Goal: Task Accomplishment & Management: Manage account settings

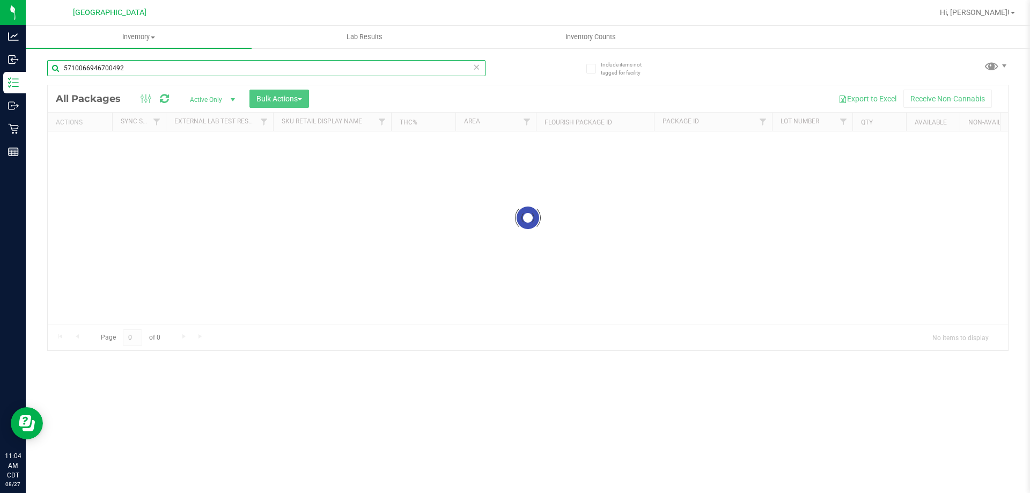
click at [149, 72] on input "5710066946700492" at bounding box center [266, 68] width 438 height 16
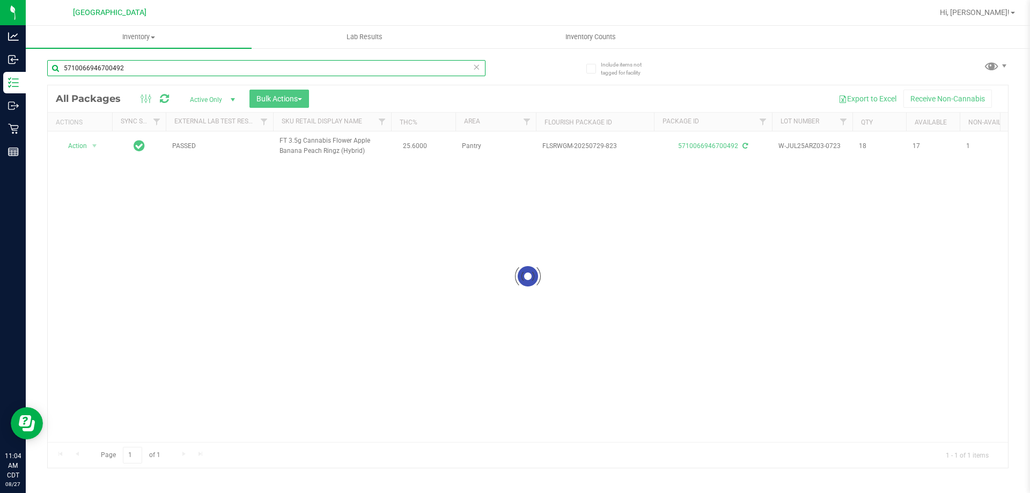
click at [149, 72] on input "5710066946700492" at bounding box center [266, 68] width 438 height 16
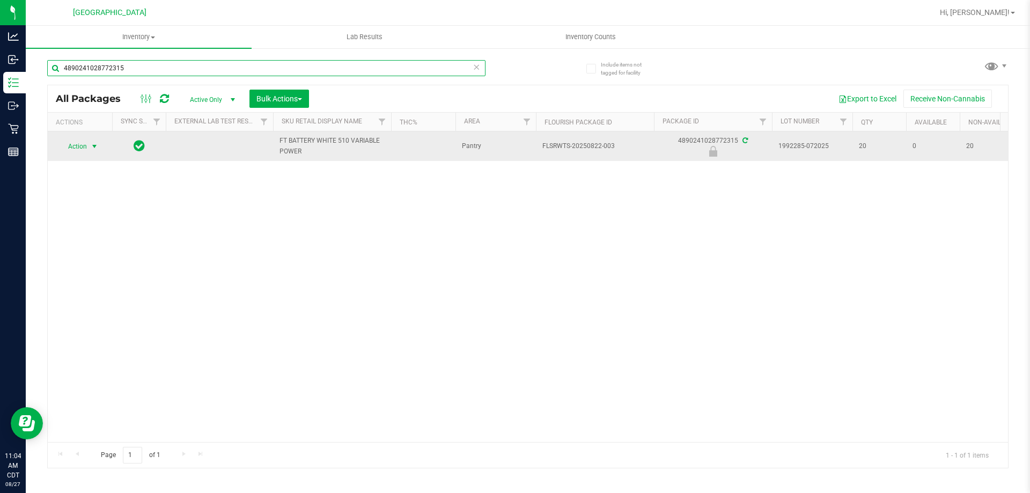
type input "4890241028772315"
click at [78, 146] on span "Action" at bounding box center [72, 146] width 29 height 15
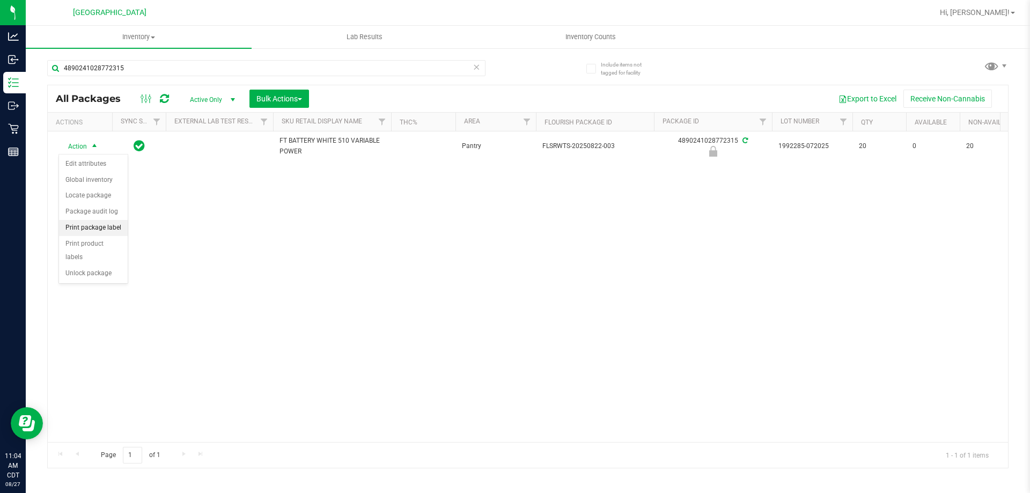
click at [96, 233] on li "Print package label" at bounding box center [93, 228] width 69 height 16
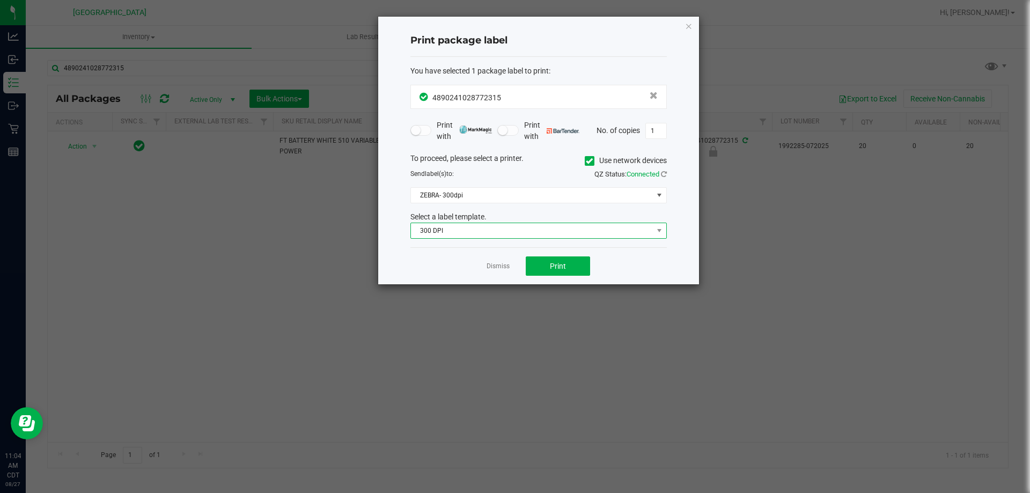
click at [542, 225] on span "300 DPI" at bounding box center [532, 230] width 242 height 15
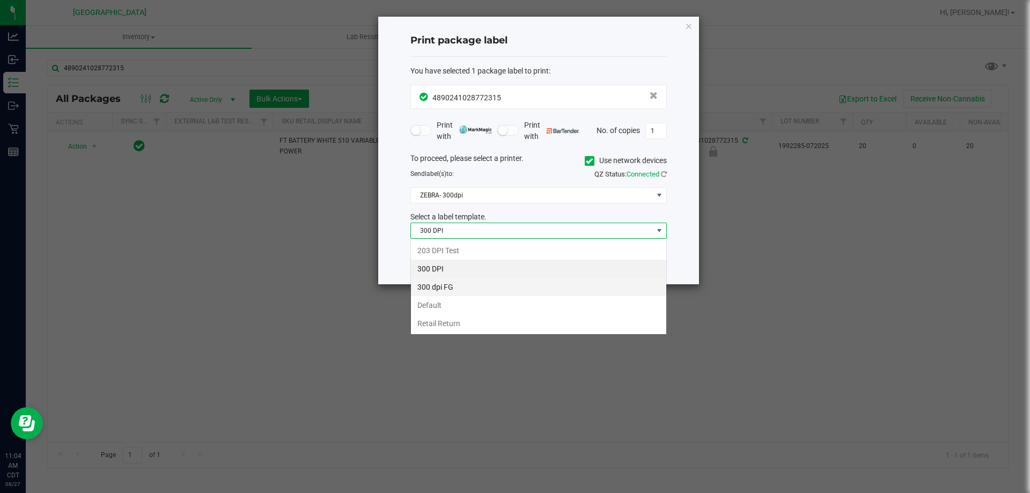
scroll to position [16, 256]
click at [462, 250] on li "203 DPI Test" at bounding box center [538, 250] width 255 height 18
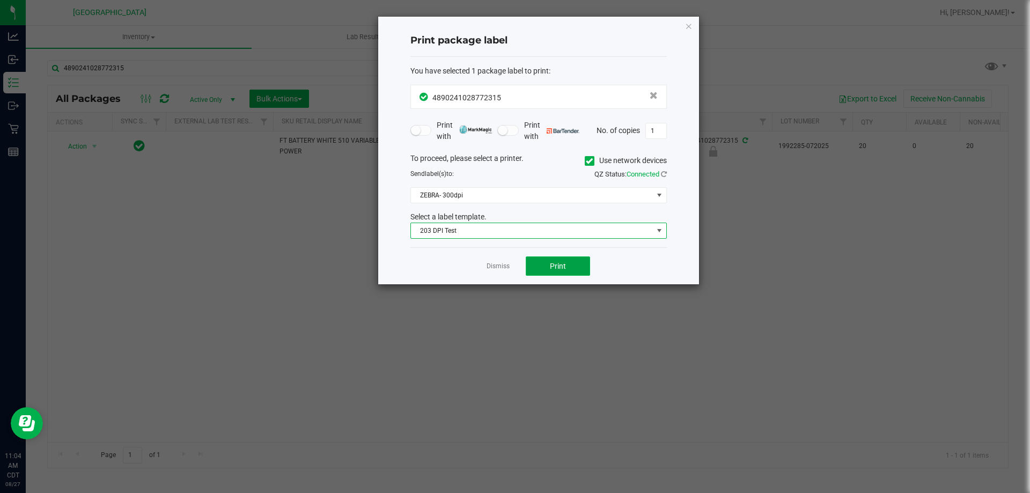
click at [578, 271] on button "Print" at bounding box center [558, 265] width 64 height 19
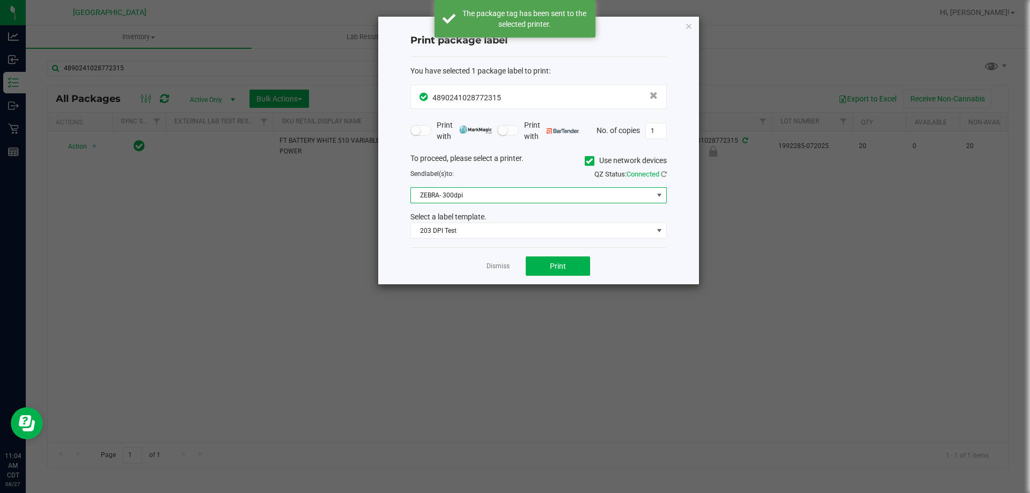
click at [490, 195] on span "ZEBRA- 300dpi" at bounding box center [532, 195] width 242 height 15
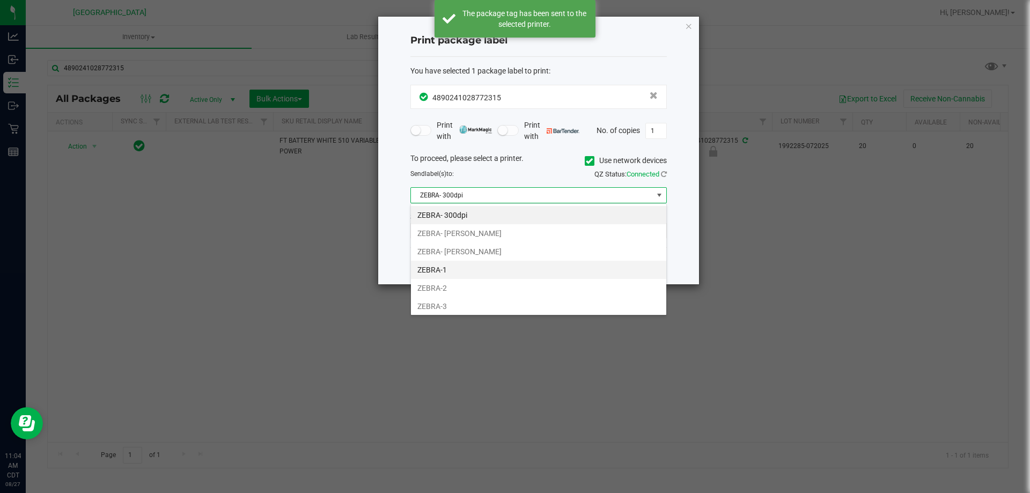
click at [454, 269] on li "ZEBRA-1" at bounding box center [538, 270] width 255 height 18
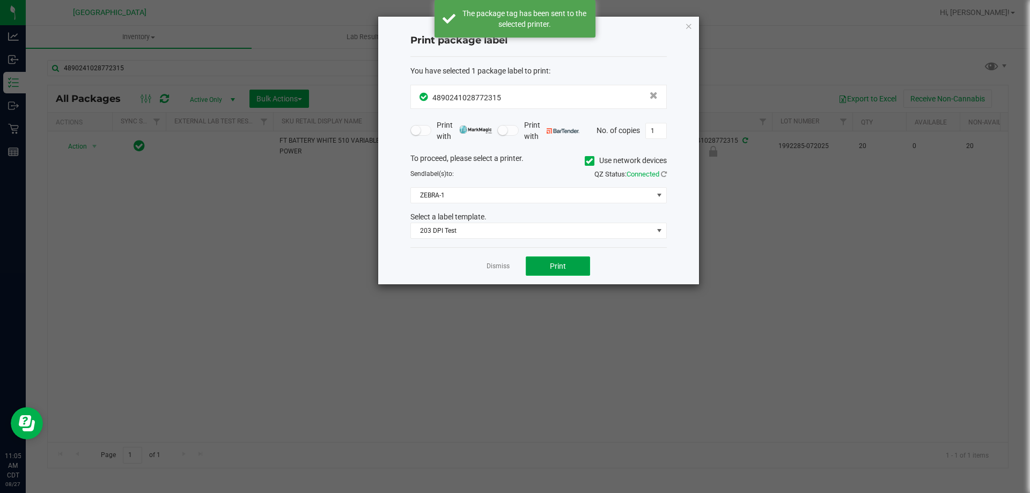
click at [541, 266] on button "Print" at bounding box center [558, 265] width 64 height 19
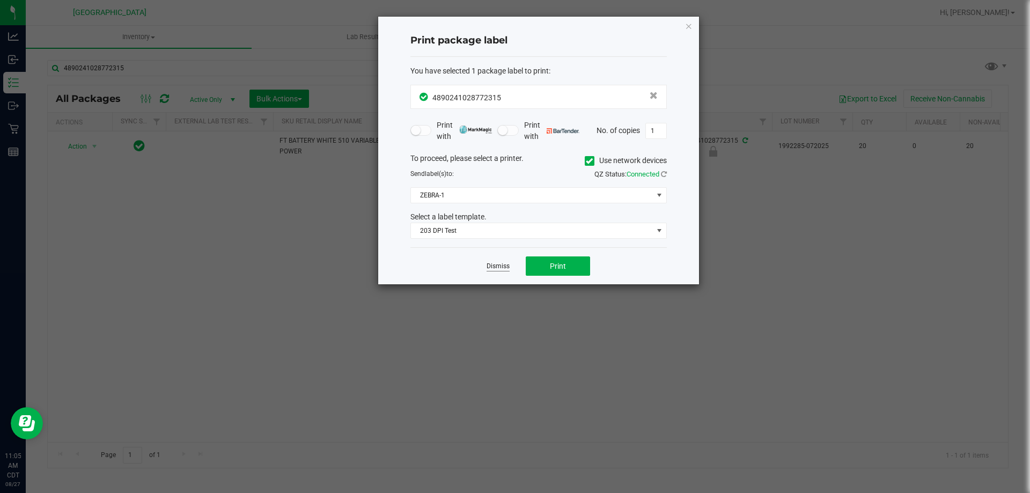
click at [501, 268] on link "Dismiss" at bounding box center [497, 266] width 23 height 9
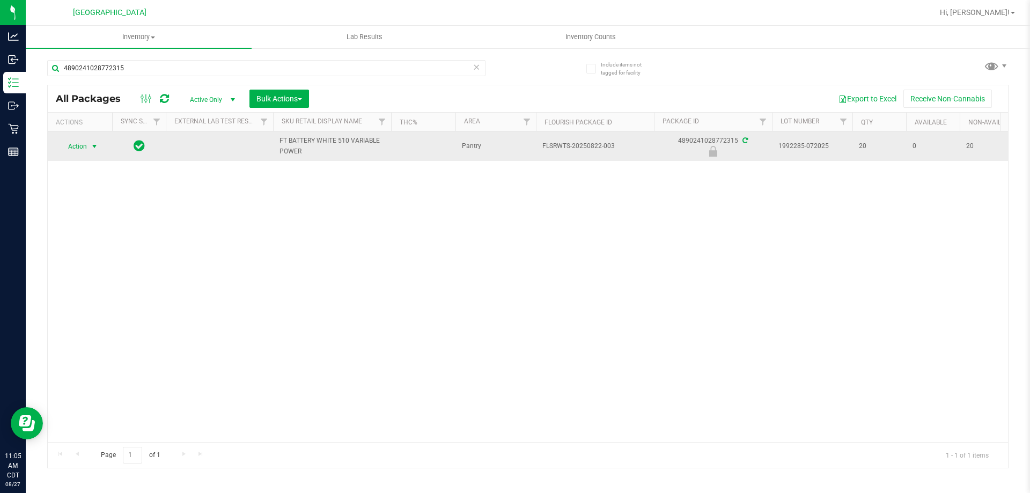
click at [69, 146] on span "Action" at bounding box center [72, 146] width 29 height 15
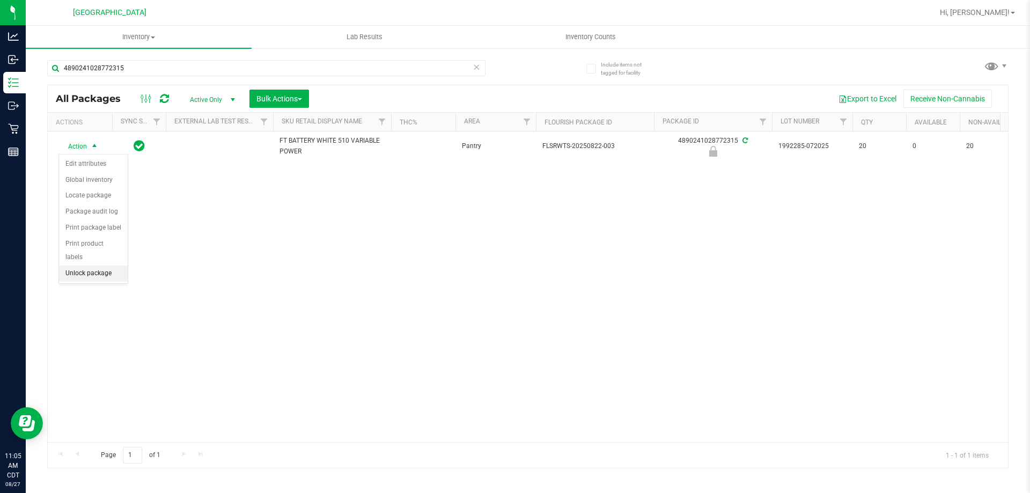
click at [88, 265] on li "Unlock package" at bounding box center [93, 273] width 69 height 16
click at [477, 70] on icon at bounding box center [476, 66] width 8 height 13
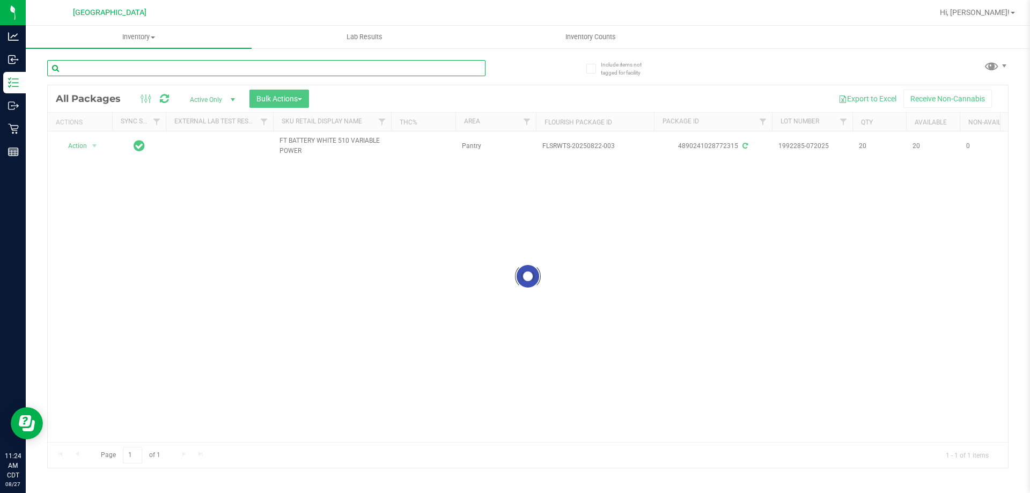
click at [459, 67] on input "text" at bounding box center [266, 68] width 438 height 16
type input "8168669676106157"
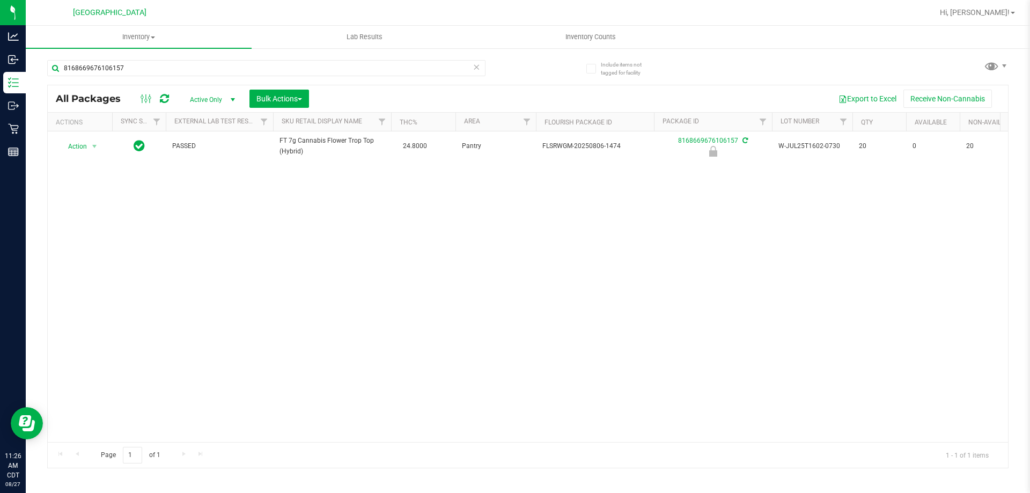
click at [477, 68] on icon at bounding box center [476, 66] width 8 height 13
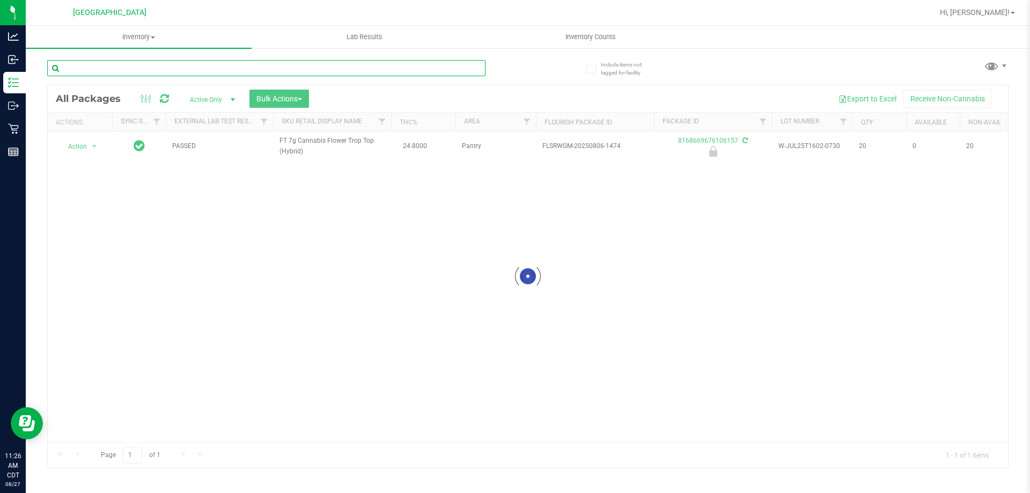
click at [444, 70] on input "text" at bounding box center [266, 68] width 438 height 16
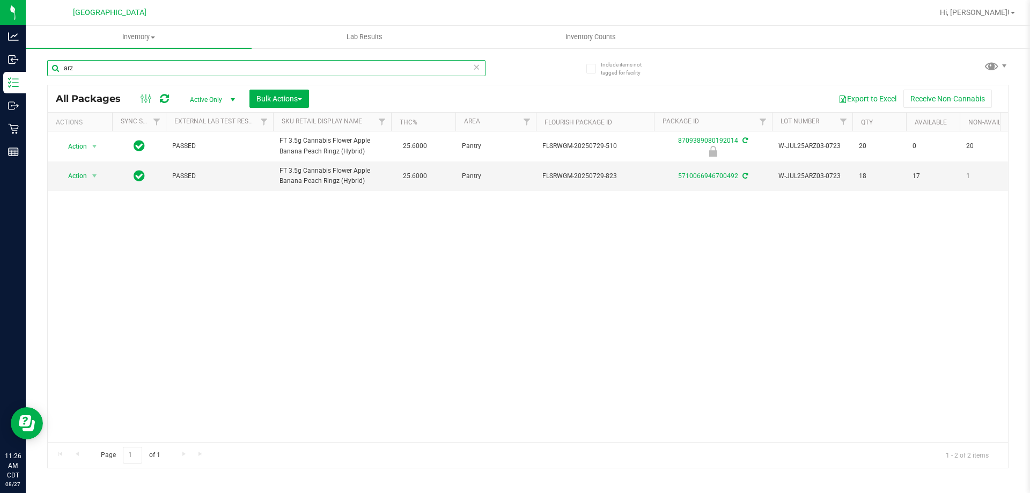
type input "arz"
drag, startPoint x: 321, startPoint y: 432, endPoint x: 502, endPoint y: 431, distance: 180.7
click at [507, 431] on div "Action Action Edit attributes Global inventory Locate package Package audit log…" at bounding box center [528, 286] width 960 height 311
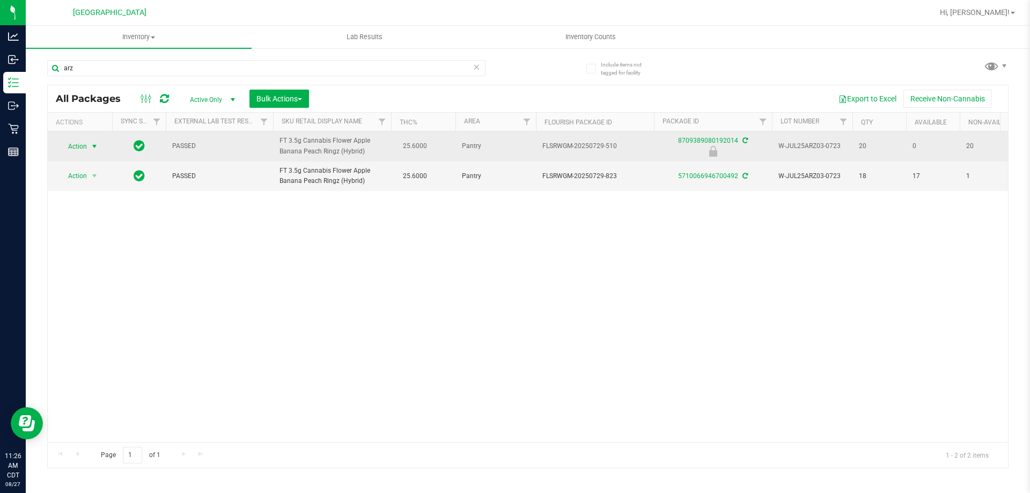
click at [74, 151] on span "Action" at bounding box center [72, 146] width 29 height 15
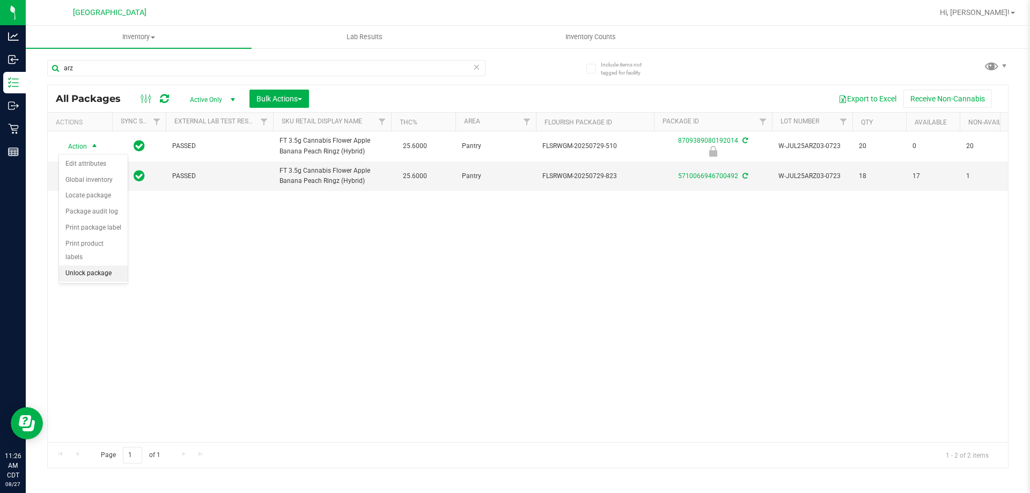
click at [104, 265] on li "Unlock package" at bounding box center [93, 273] width 69 height 16
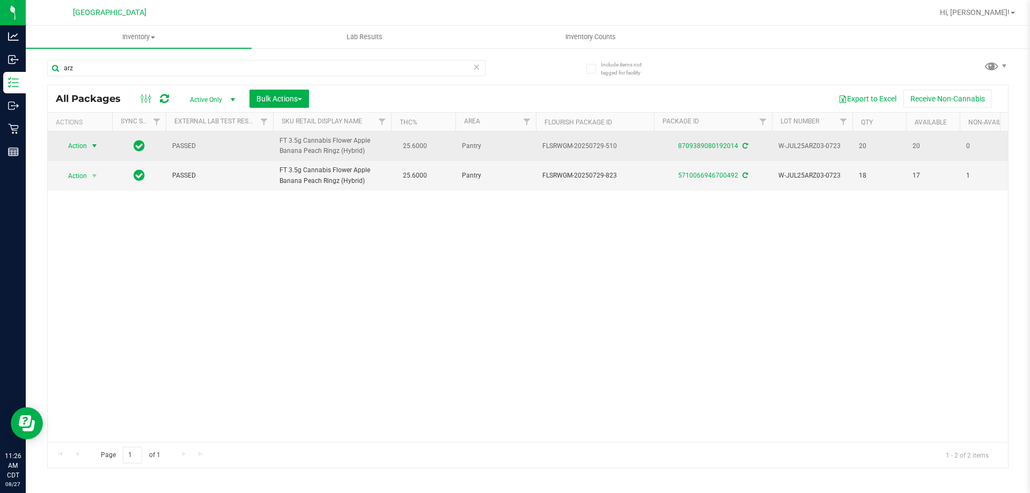
click at [81, 145] on span "Action" at bounding box center [72, 145] width 29 height 15
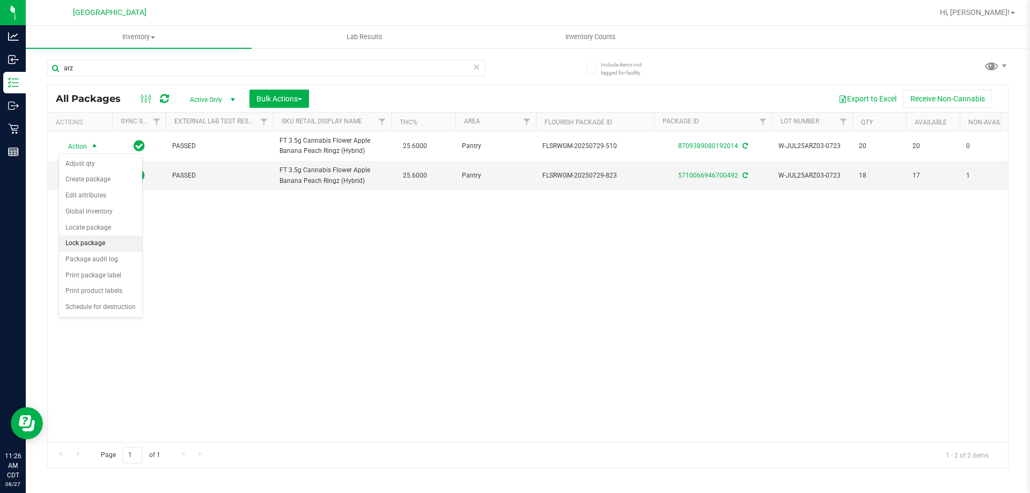
click at [98, 243] on li "Lock package" at bounding box center [100, 243] width 83 height 16
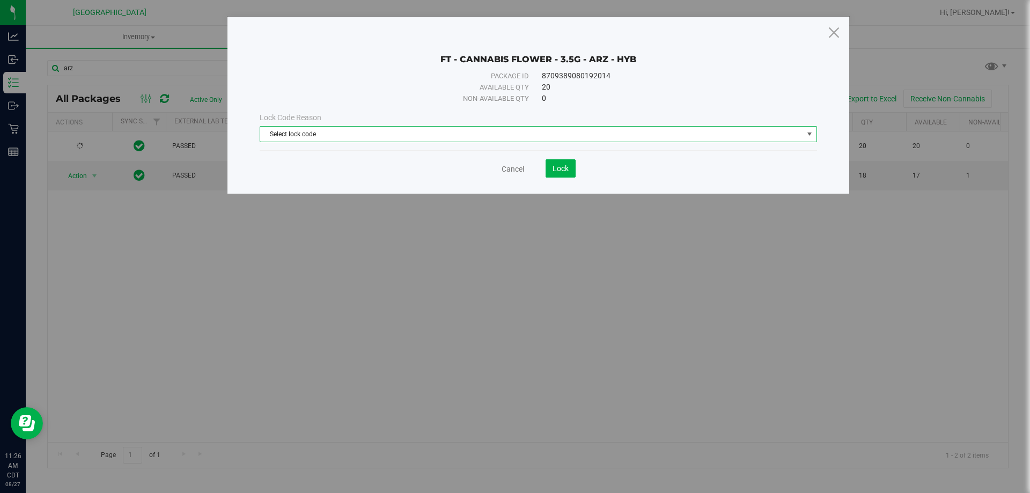
click at [439, 132] on span "Select lock code" at bounding box center [531, 134] width 543 height 15
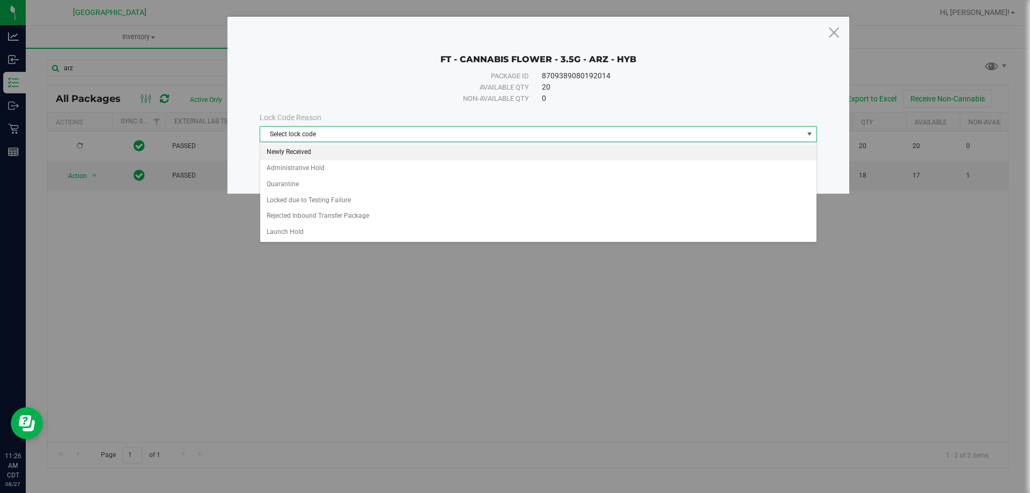
click at [426, 156] on li "Newly Received" at bounding box center [538, 152] width 556 height 16
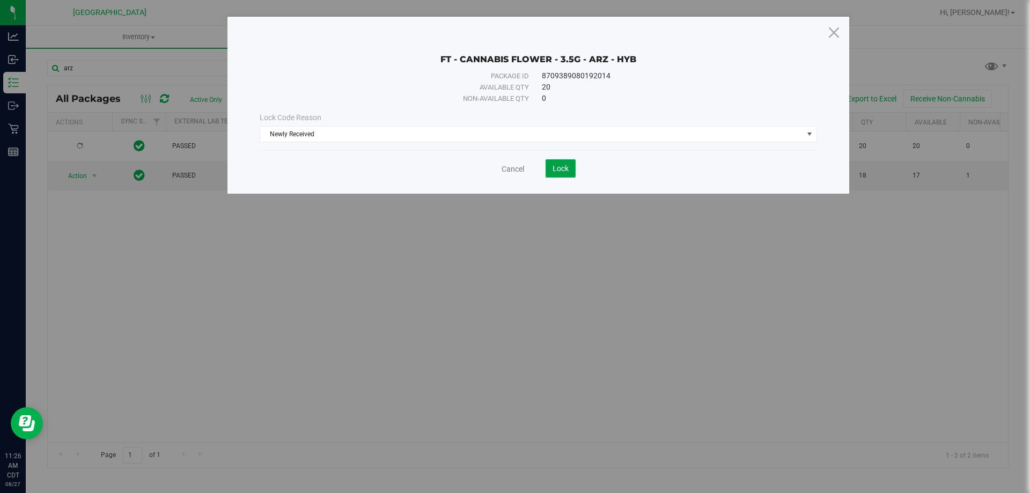
click at [558, 162] on button "Lock" at bounding box center [560, 168] width 30 height 18
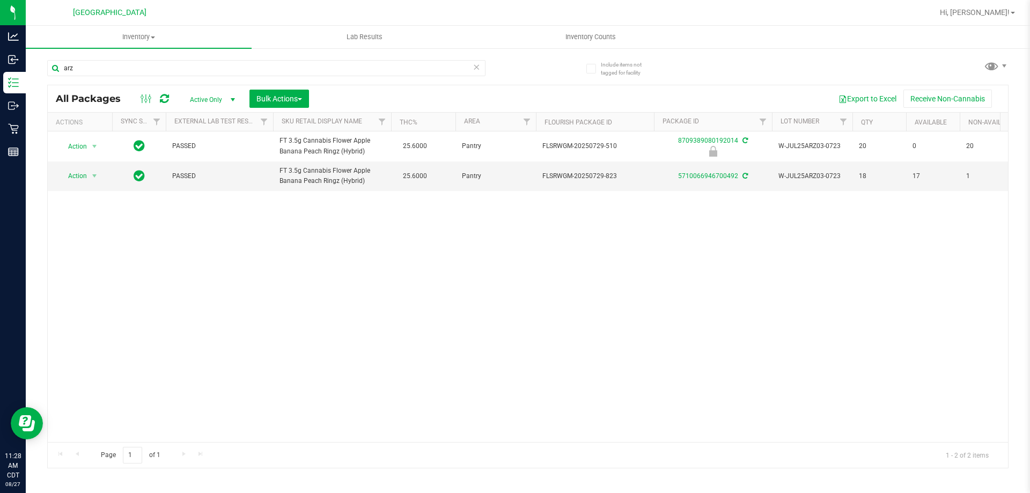
click at [475, 69] on icon at bounding box center [476, 66] width 8 height 13
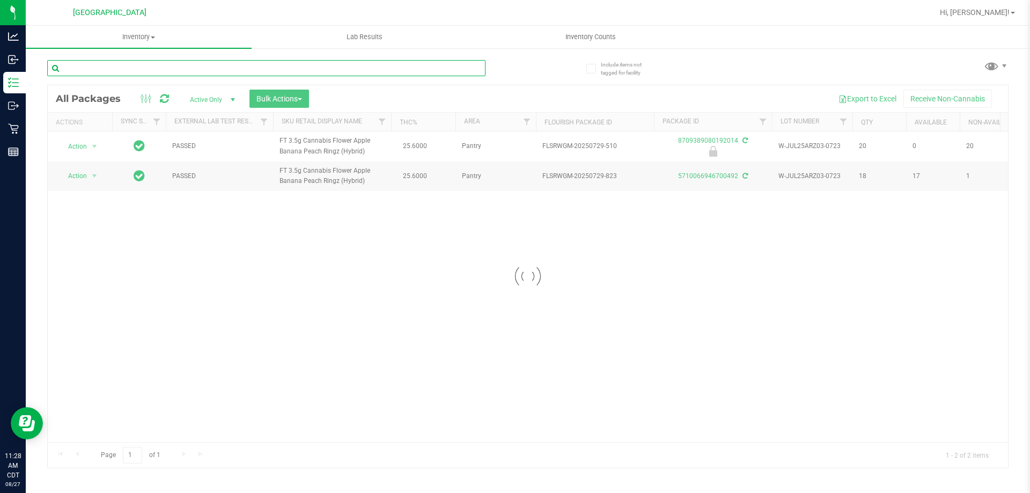
drag, startPoint x: 460, startPoint y: 67, endPoint x: 462, endPoint y: 60, distance: 7.3
click at [461, 62] on input "text" at bounding box center [266, 68] width 438 height 16
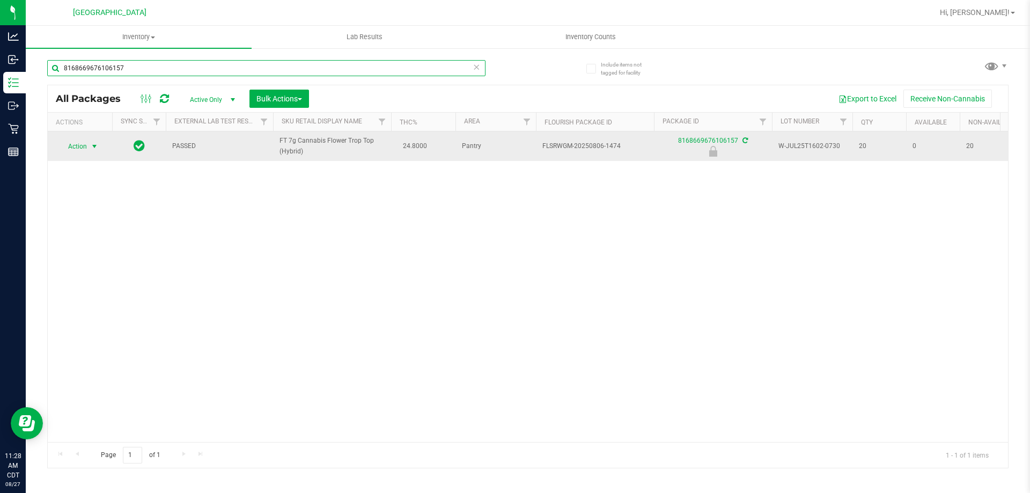
type input "8168669676106157"
click at [93, 149] on span "select" at bounding box center [94, 146] width 9 height 9
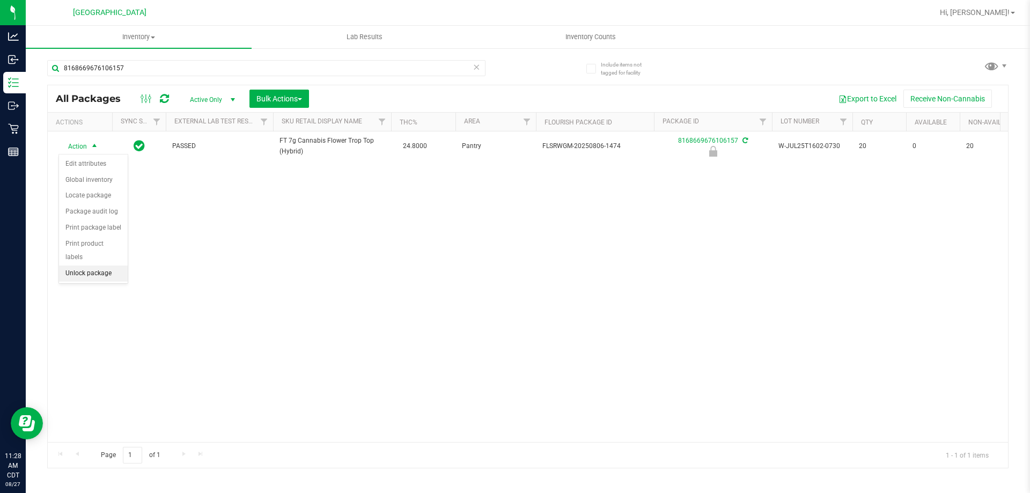
click at [85, 265] on li "Unlock package" at bounding box center [93, 273] width 69 height 16
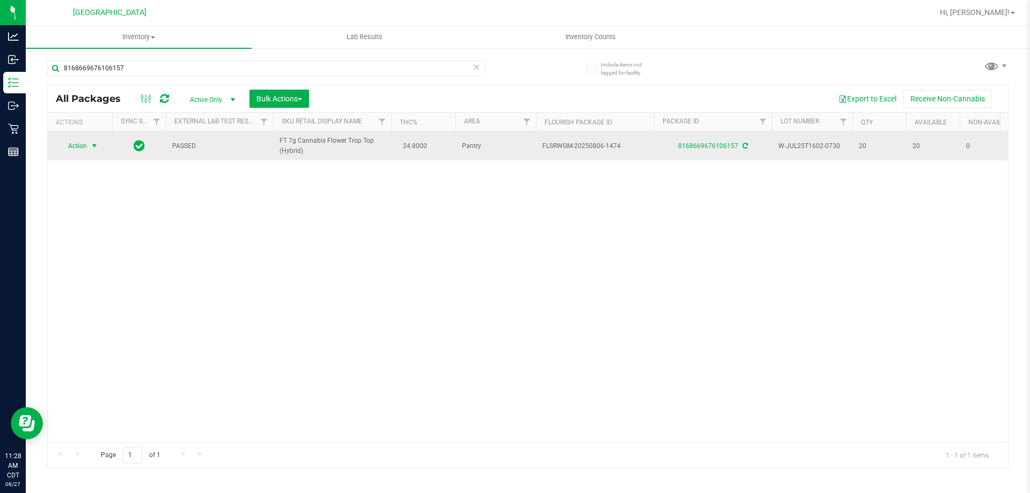
click at [83, 145] on span "Action" at bounding box center [72, 145] width 29 height 15
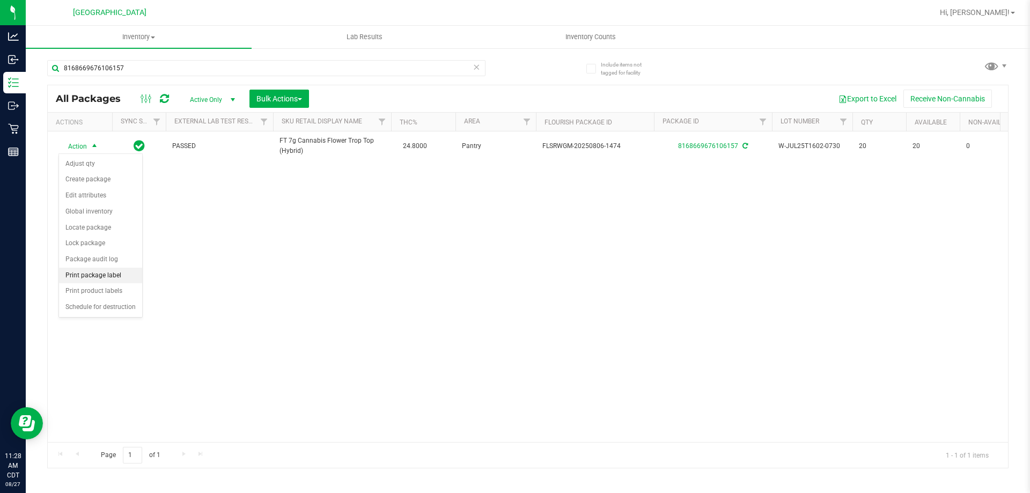
click at [114, 275] on li "Print package label" at bounding box center [100, 276] width 83 height 16
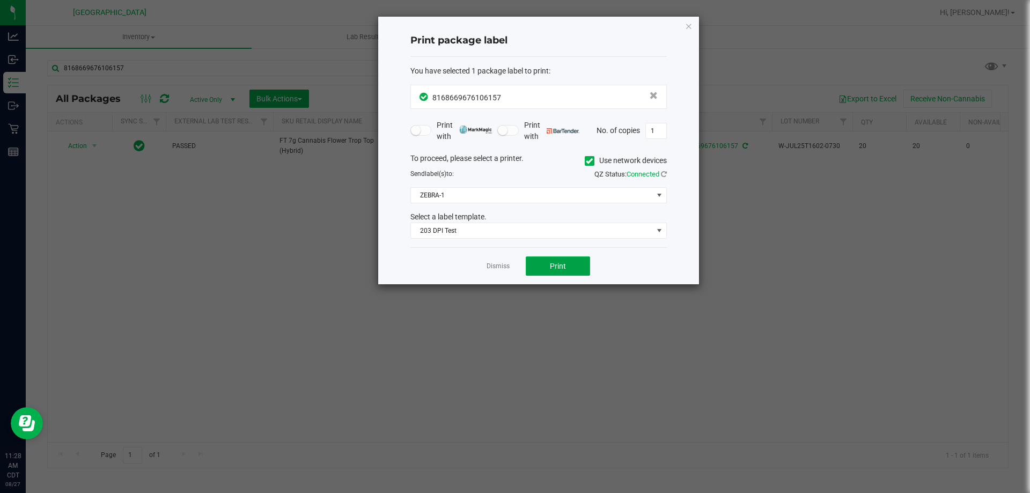
click at [539, 262] on button "Print" at bounding box center [558, 265] width 64 height 19
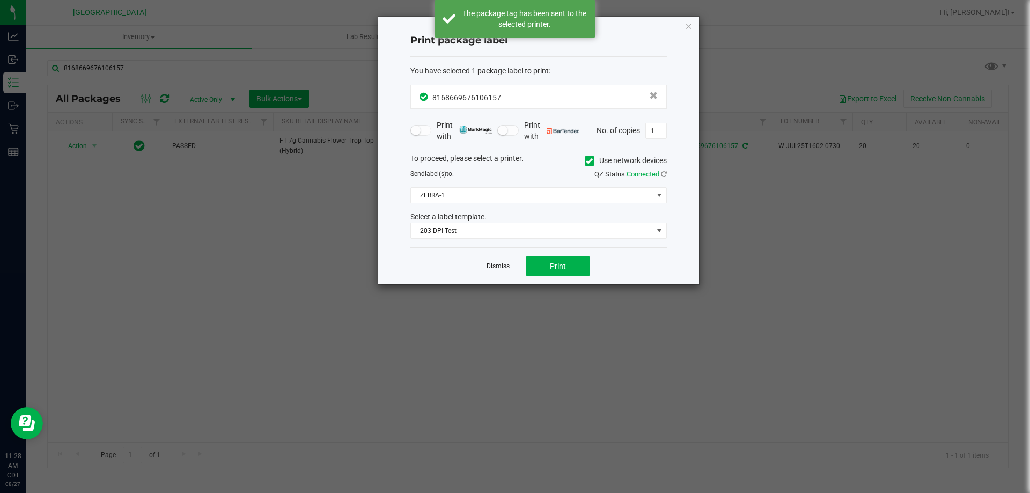
click at [494, 269] on link "Dismiss" at bounding box center [497, 266] width 23 height 9
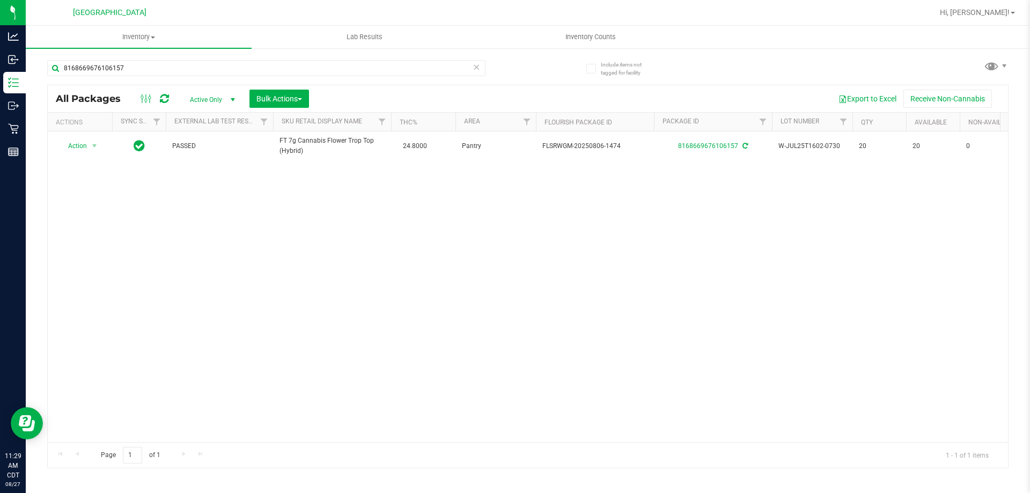
drag, startPoint x: 492, startPoint y: 265, endPoint x: 347, endPoint y: 241, distance: 147.3
click at [385, 249] on div "Action Action Adjust qty Create package Edit attributes Global inventory Locate…" at bounding box center [528, 286] width 960 height 311
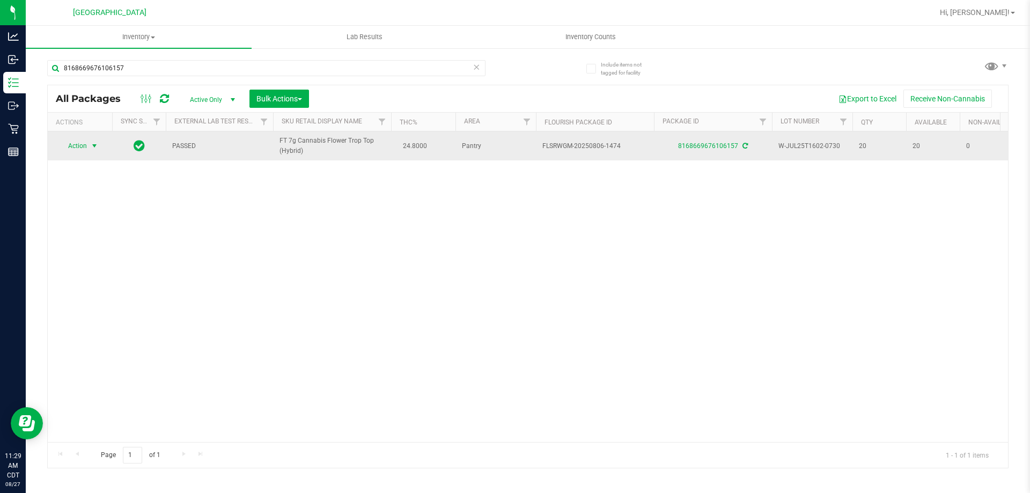
click at [69, 144] on span "Action" at bounding box center [72, 145] width 29 height 15
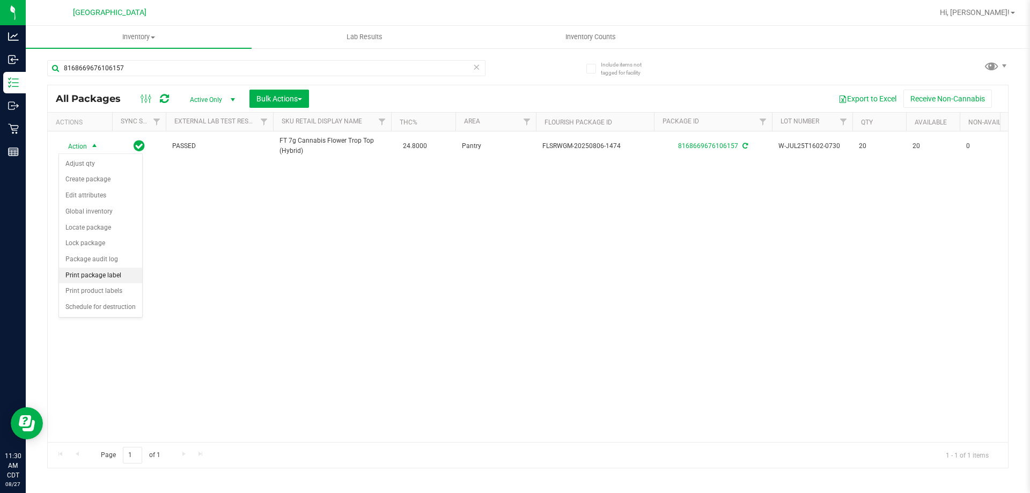
click at [129, 276] on li "Print package label" at bounding box center [100, 276] width 83 height 16
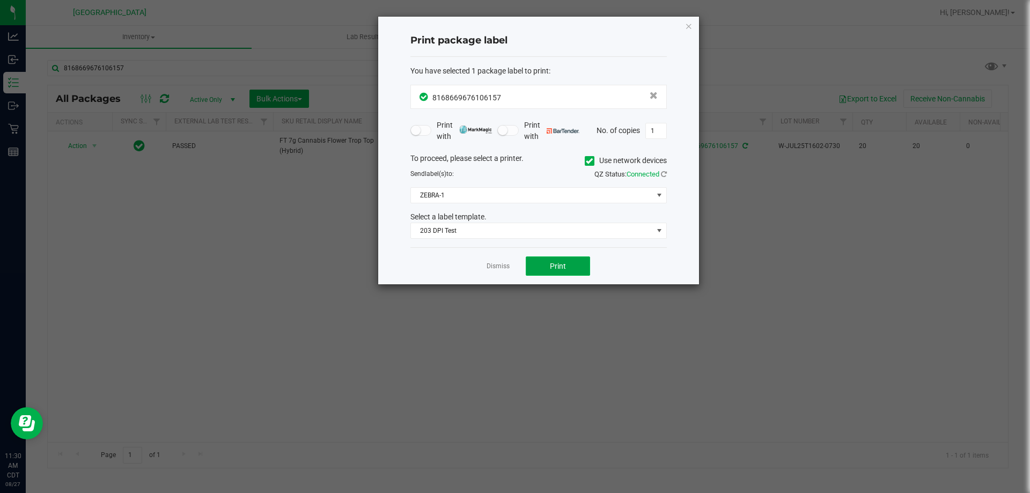
click at [542, 264] on button "Print" at bounding box center [558, 265] width 64 height 19
click at [501, 264] on link "Dismiss" at bounding box center [497, 266] width 23 height 9
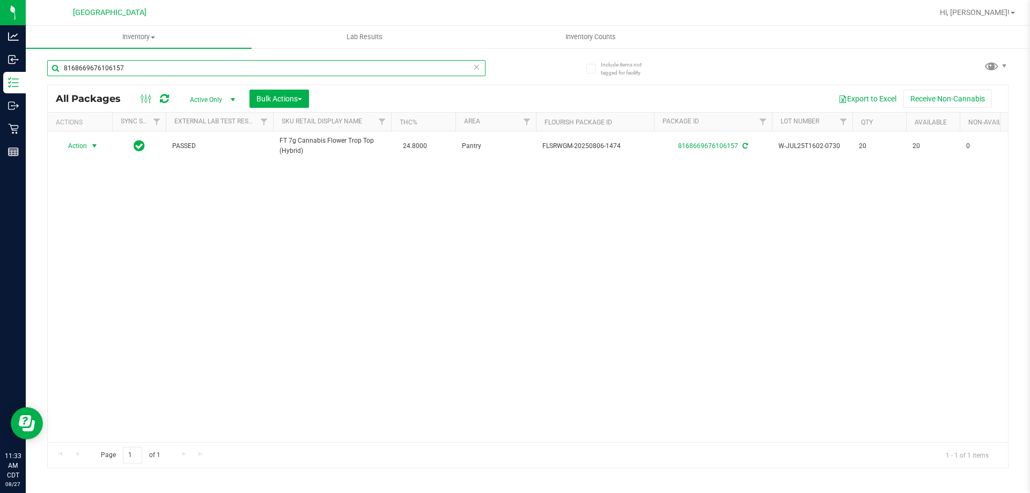
click at [480, 68] on input "8168669676106157" at bounding box center [266, 68] width 438 height 16
click at [478, 68] on icon at bounding box center [476, 66] width 8 height 13
click at [463, 69] on input "text" at bounding box center [266, 68] width 438 height 16
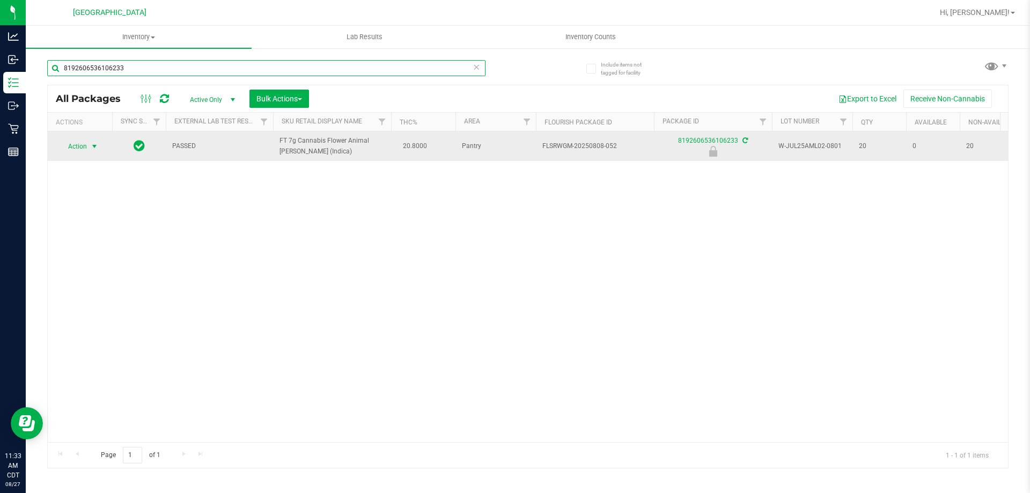
type input "8192606536106233"
click at [101, 142] on span "select" at bounding box center [94, 146] width 13 height 15
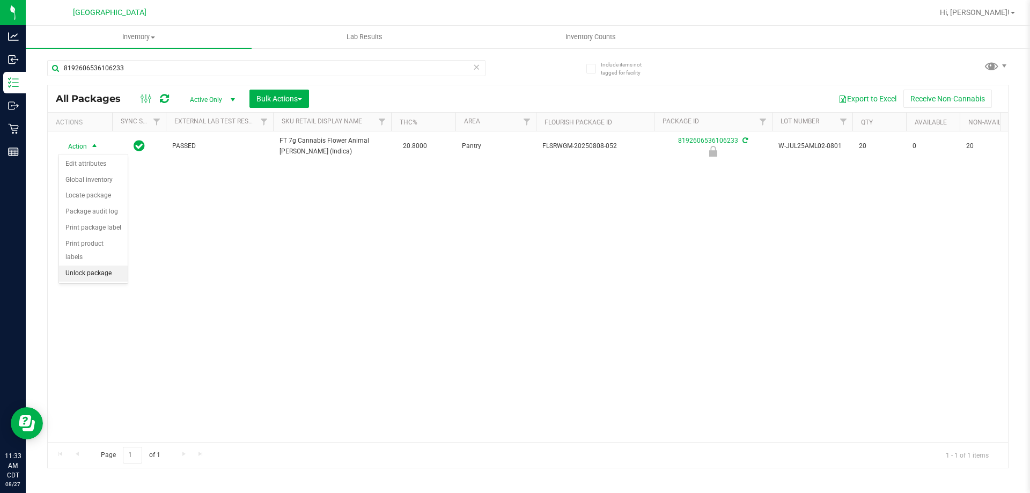
click at [98, 265] on li "Unlock package" at bounding box center [93, 273] width 69 height 16
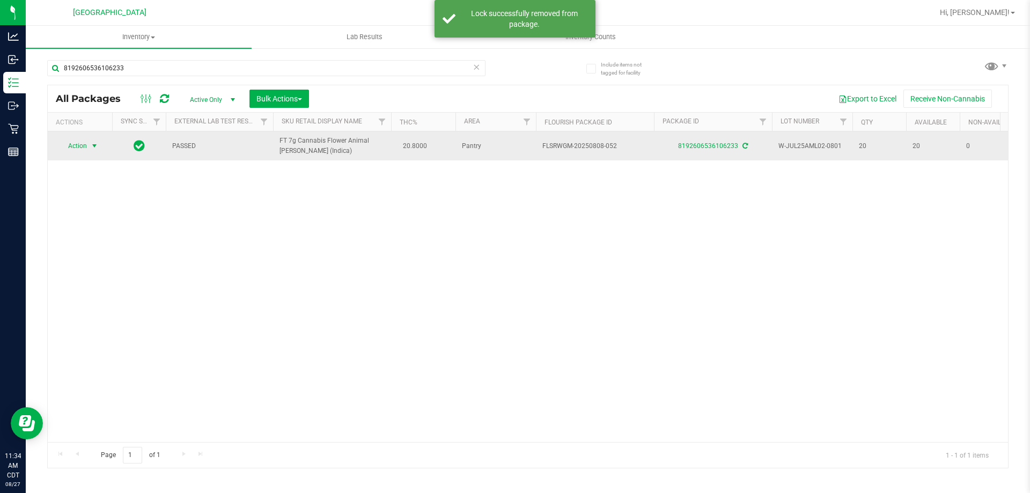
click at [87, 150] on span "Action" at bounding box center [72, 145] width 29 height 15
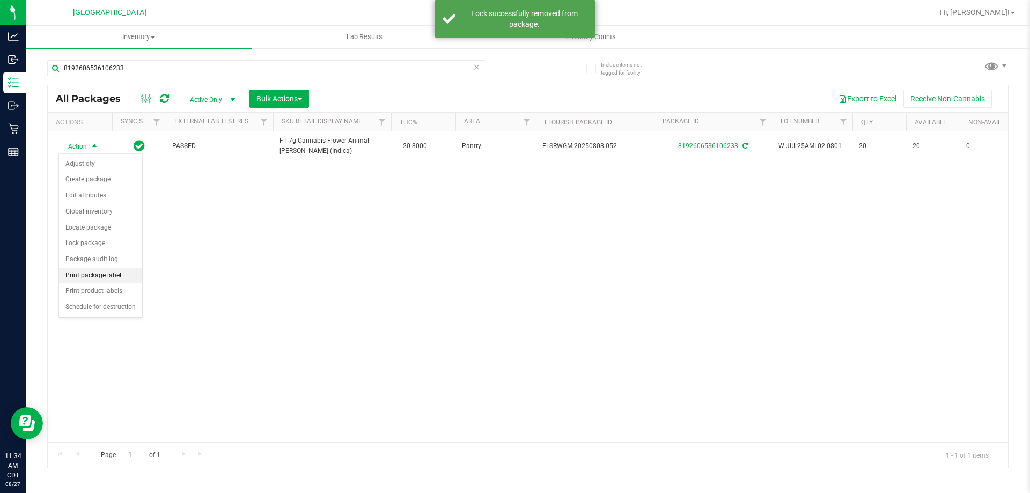
click at [119, 276] on li "Print package label" at bounding box center [100, 276] width 83 height 16
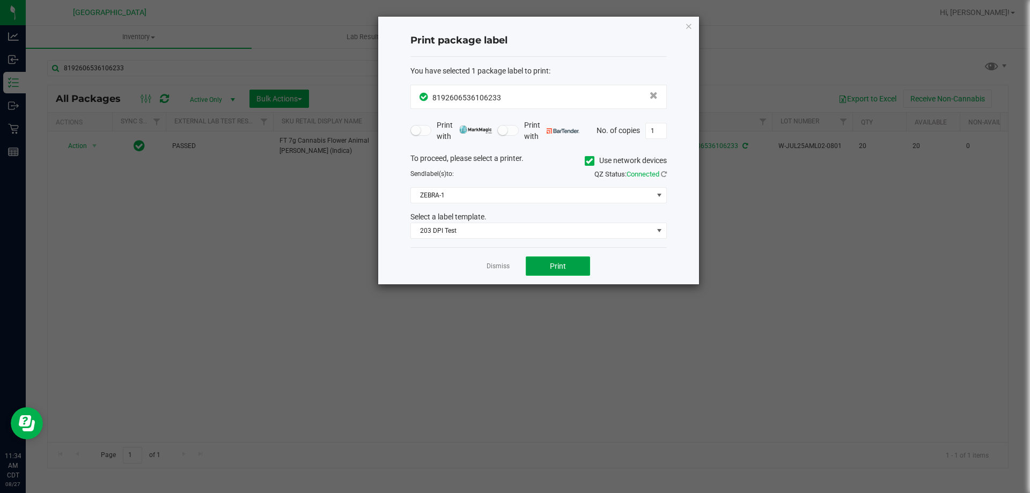
click at [558, 267] on span "Print" at bounding box center [558, 266] width 16 height 9
click at [499, 269] on link "Dismiss" at bounding box center [497, 266] width 23 height 9
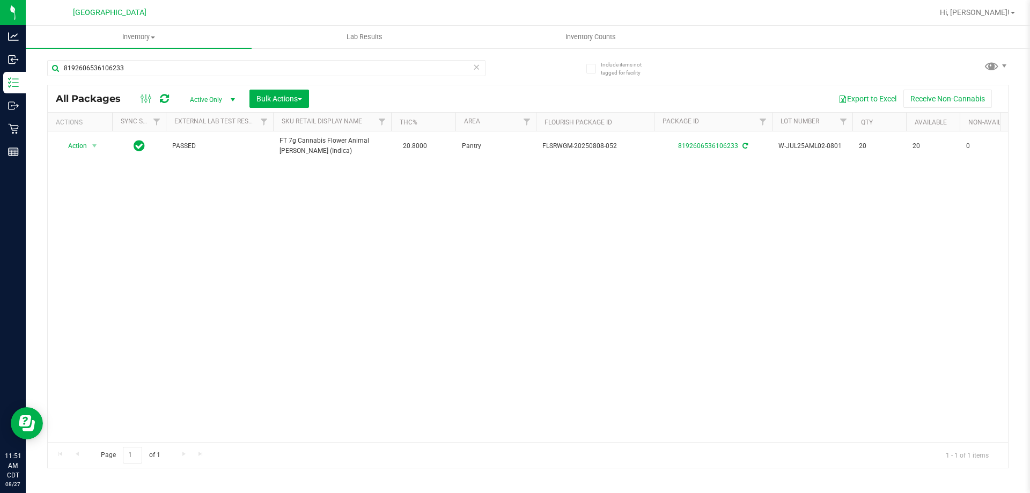
click at [476, 68] on icon at bounding box center [476, 66] width 8 height 13
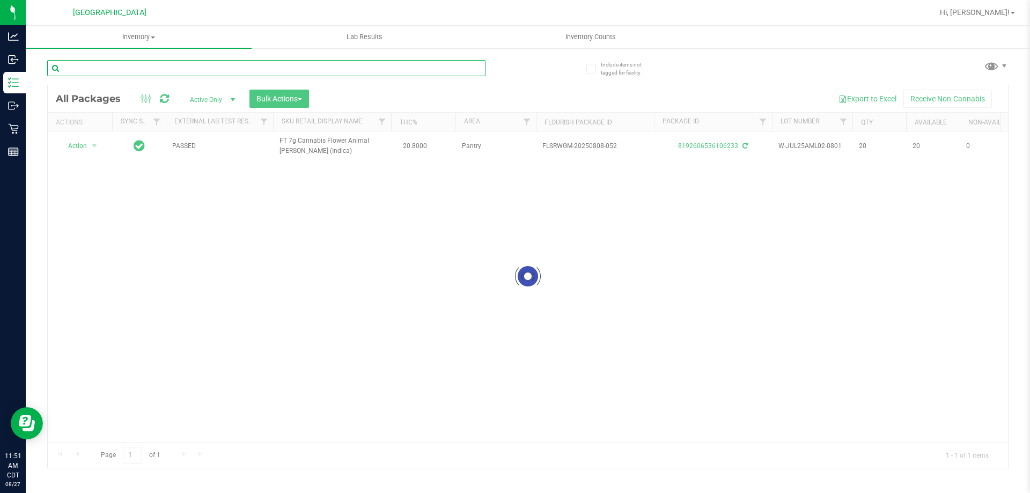
click at [476, 68] on input "text" at bounding box center [266, 68] width 438 height 16
type input "8192606536106233"
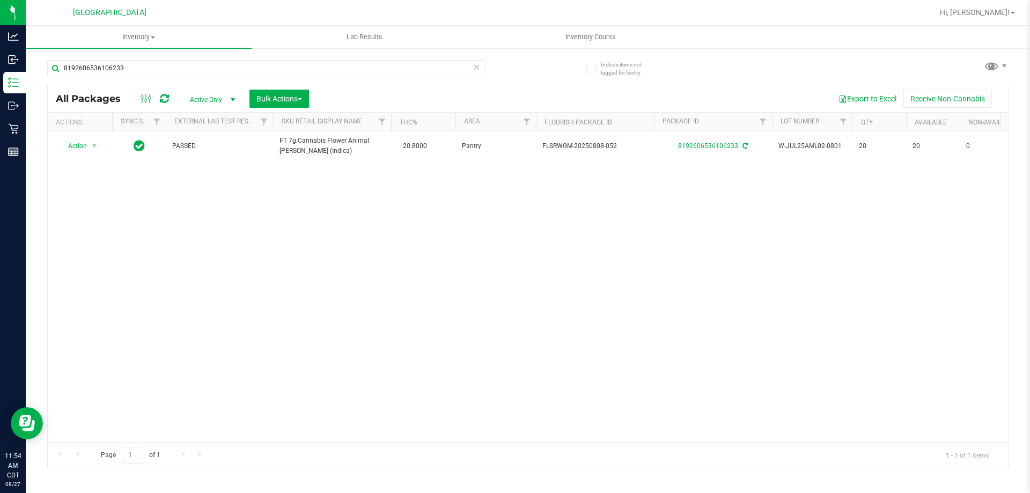
click at [478, 65] on icon at bounding box center [476, 66] width 8 height 13
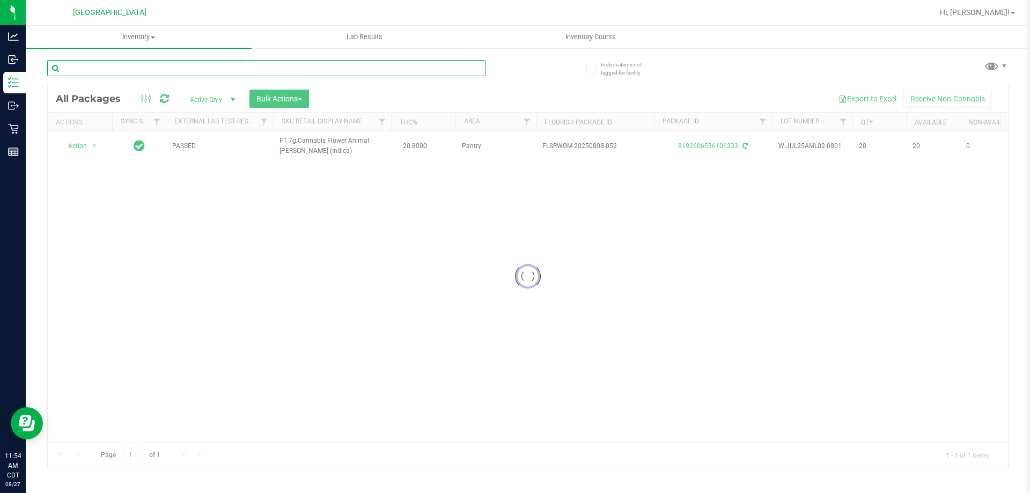
click at [460, 66] on input "text" at bounding box center [266, 68] width 438 height 16
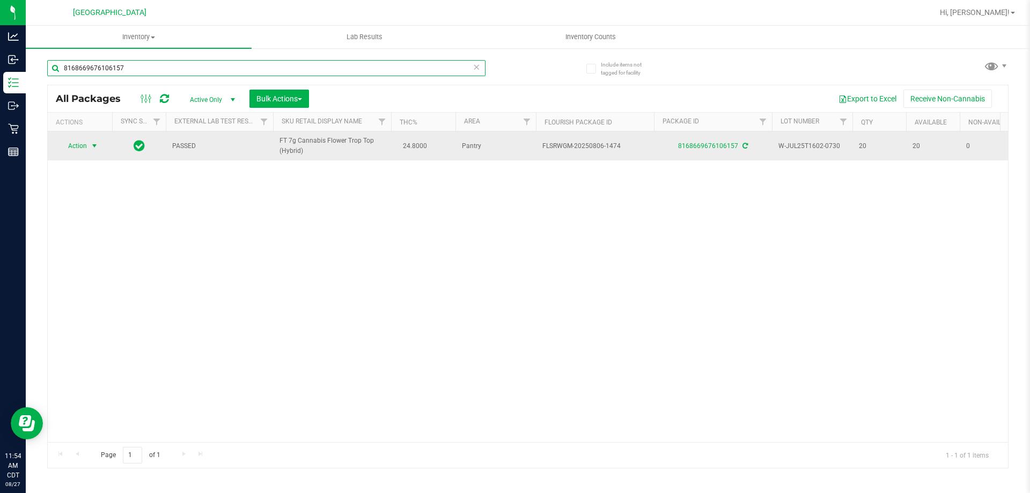
type input "8168669676106157"
click at [88, 145] on span "select" at bounding box center [94, 145] width 13 height 15
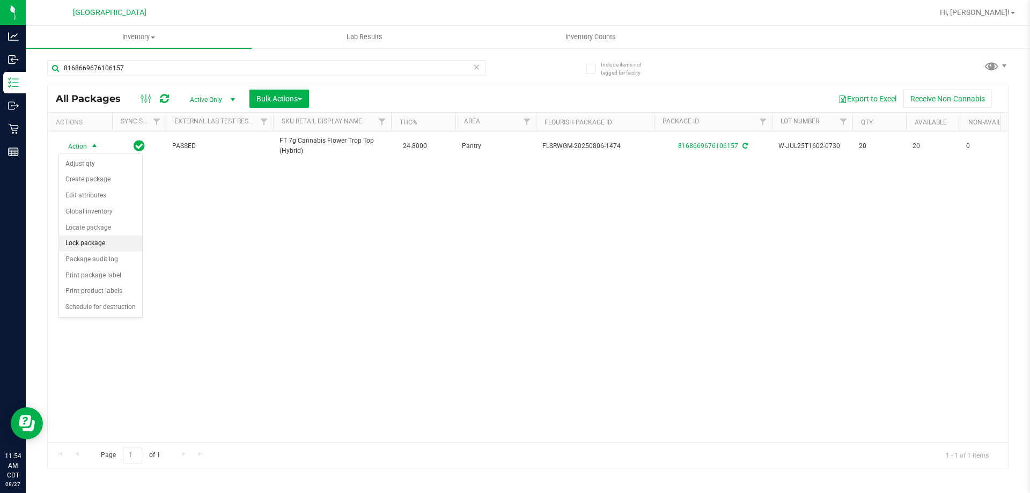
click at [118, 241] on li "Lock package" at bounding box center [100, 243] width 83 height 16
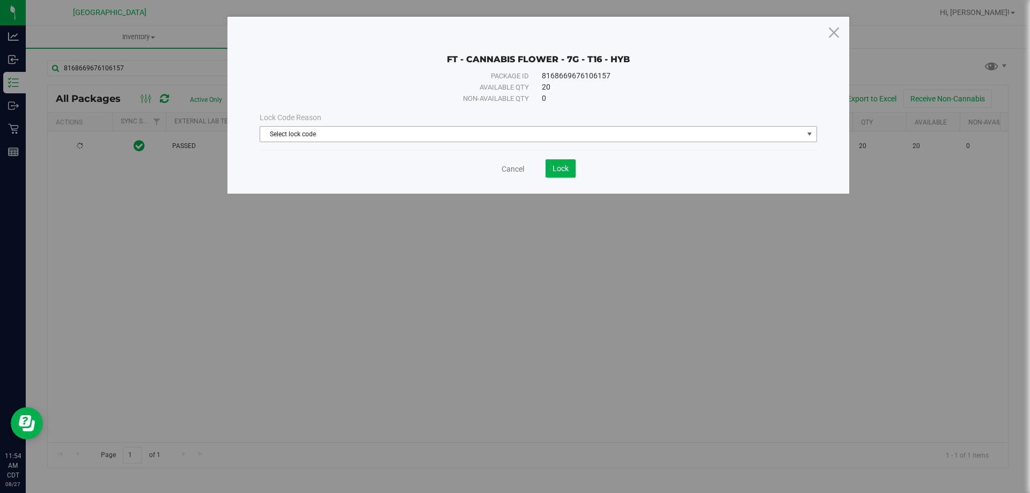
click at [554, 136] on span "Select lock code" at bounding box center [531, 134] width 543 height 15
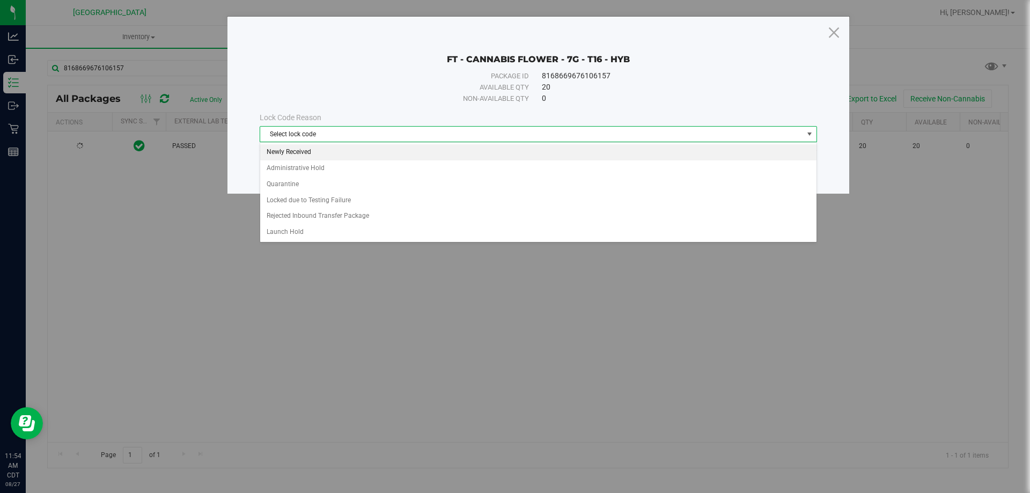
click at [387, 154] on li "Newly Received" at bounding box center [538, 152] width 556 height 16
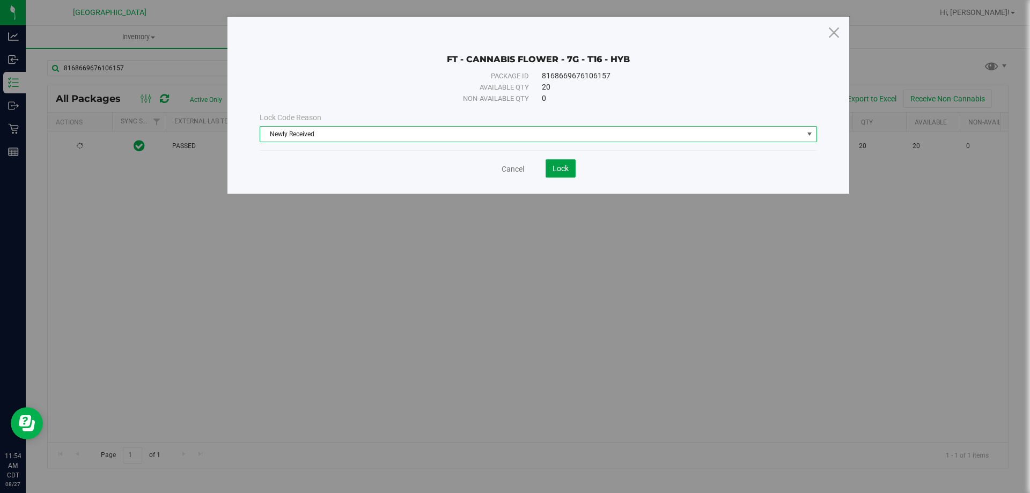
click at [558, 172] on span "Lock" at bounding box center [560, 168] width 16 height 9
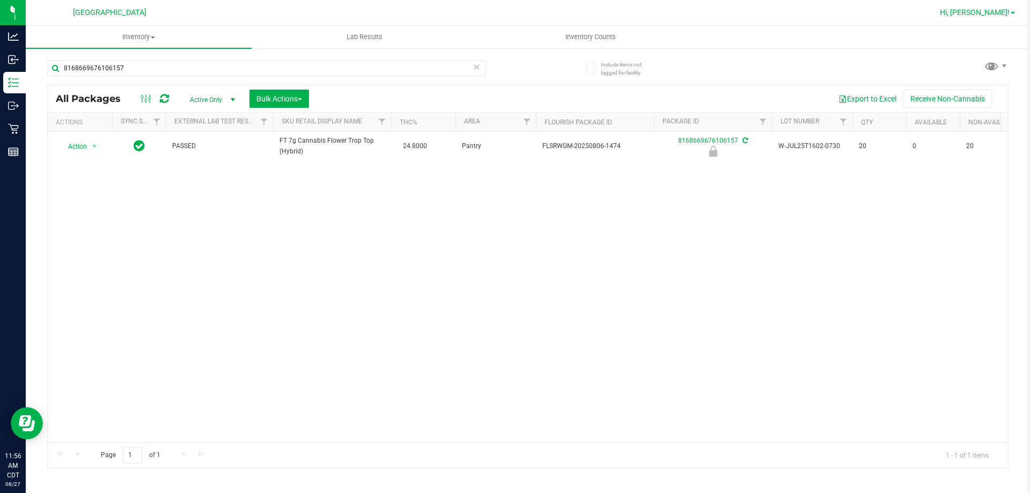
click at [981, 15] on span "Hi, [PERSON_NAME]!" at bounding box center [975, 12] width 70 height 9
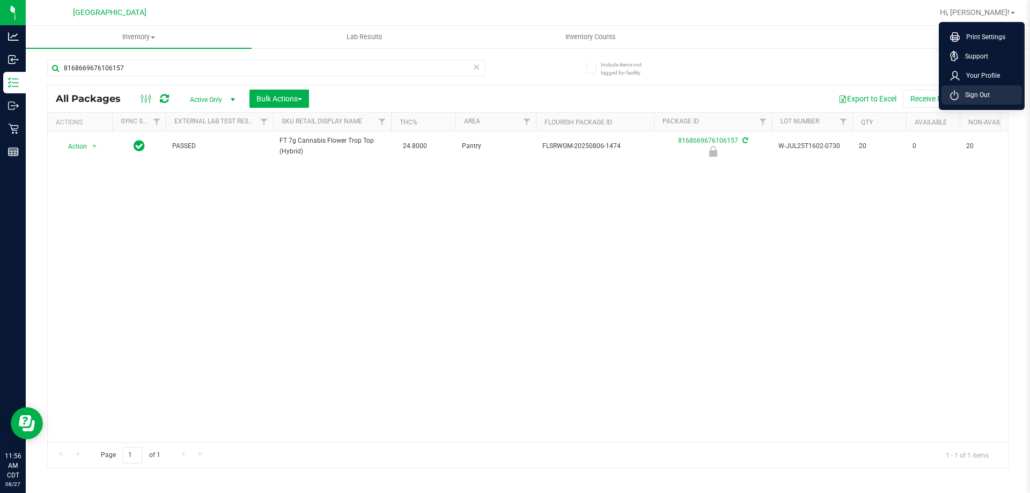
click at [974, 95] on span "Sign Out" at bounding box center [973, 95] width 31 height 11
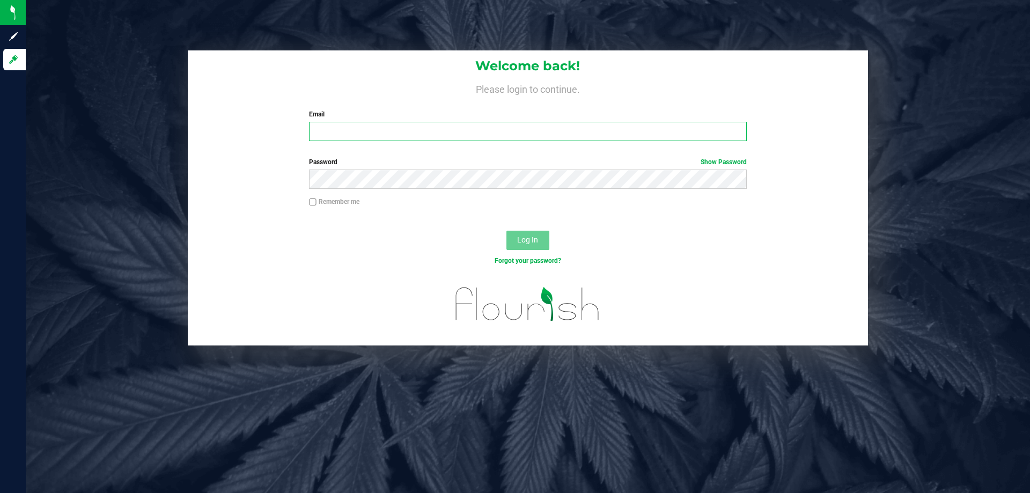
click at [420, 133] on input "Email" at bounding box center [527, 131] width 437 height 19
type input "[EMAIL_ADDRESS][DOMAIN_NAME]"
click at [506, 231] on button "Log In" at bounding box center [527, 240] width 43 height 19
